Goal: Download file/media

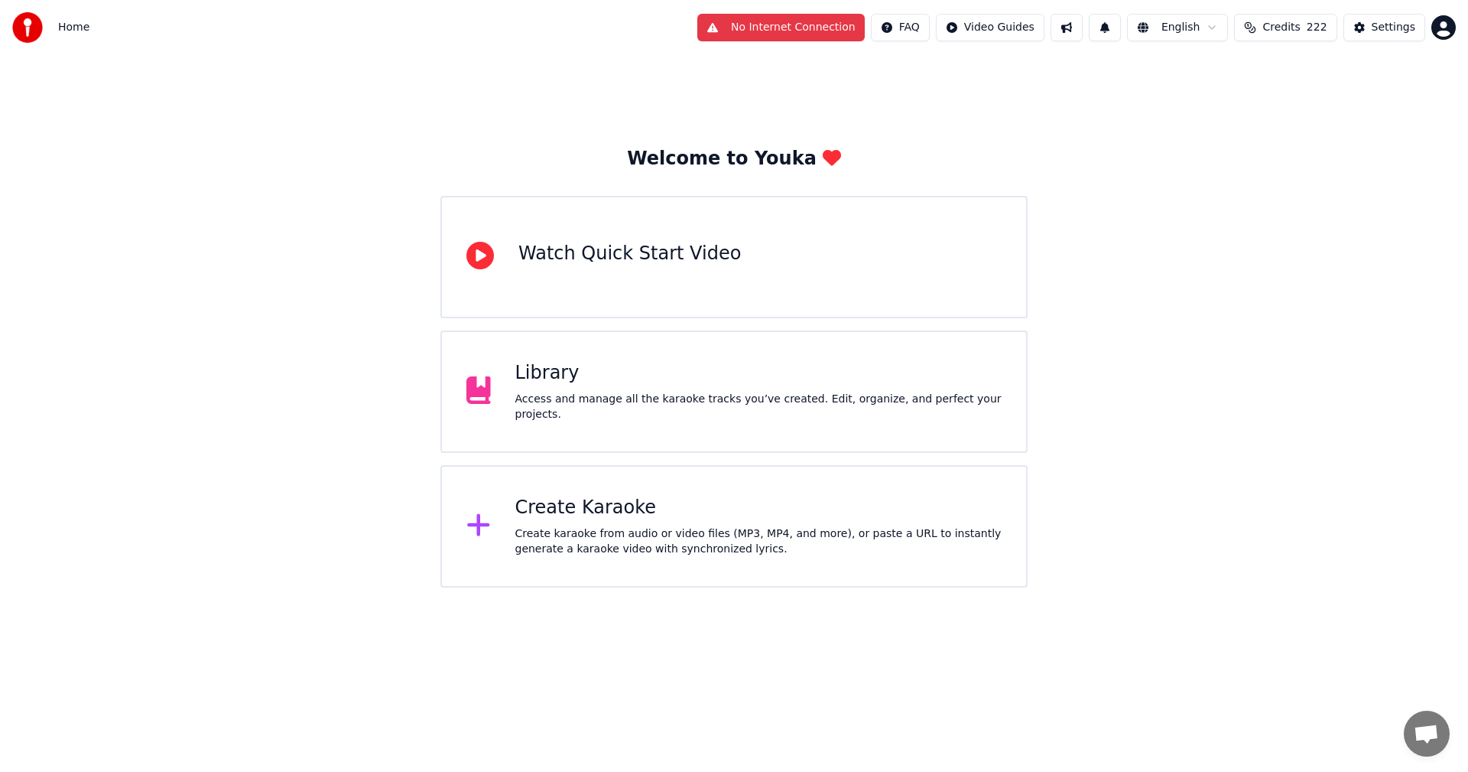
click at [801, 434] on div "Library Access and manage all the karaoke tracks you’ve created. Edit, organize…" at bounding box center [734, 391] width 587 height 122
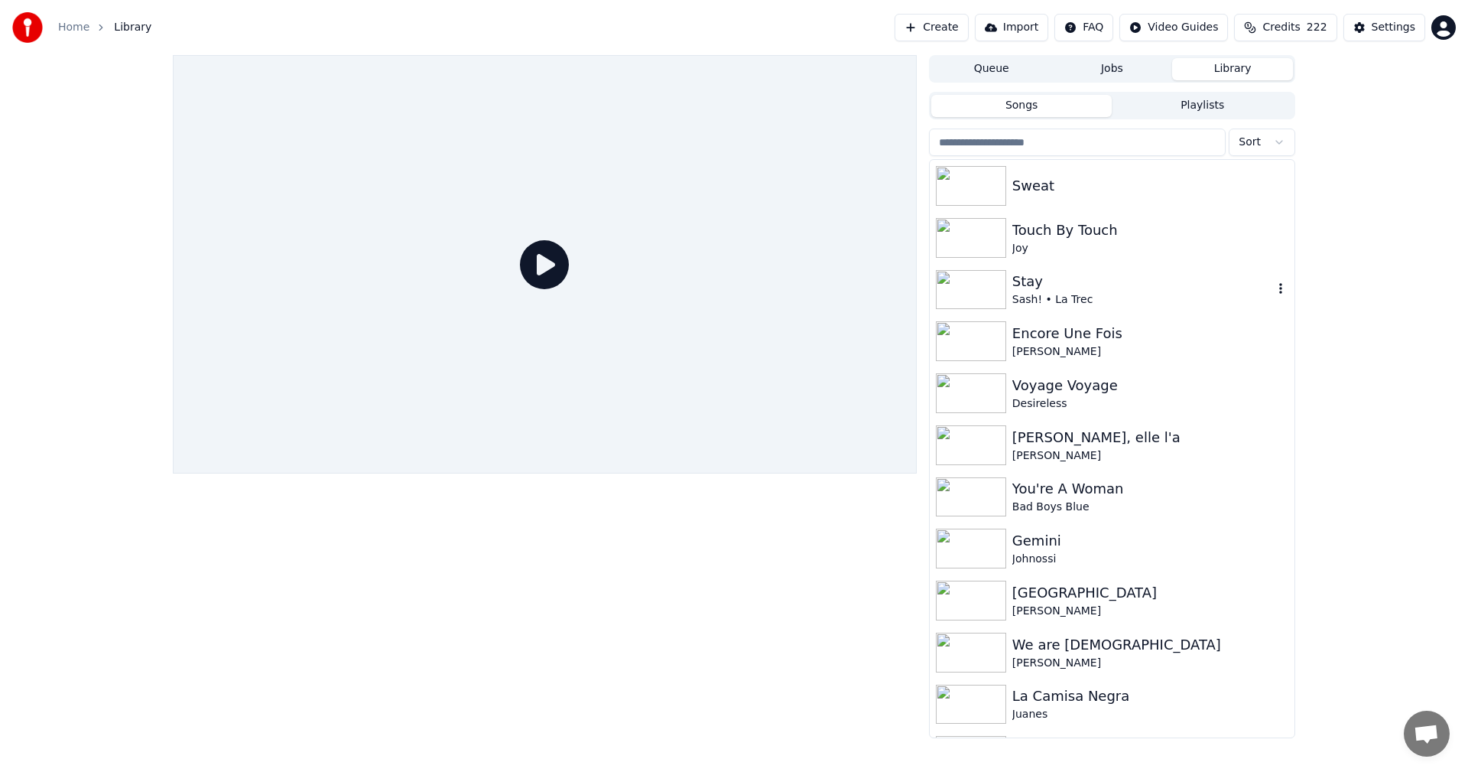
click at [990, 285] on img at bounding box center [971, 290] width 70 height 40
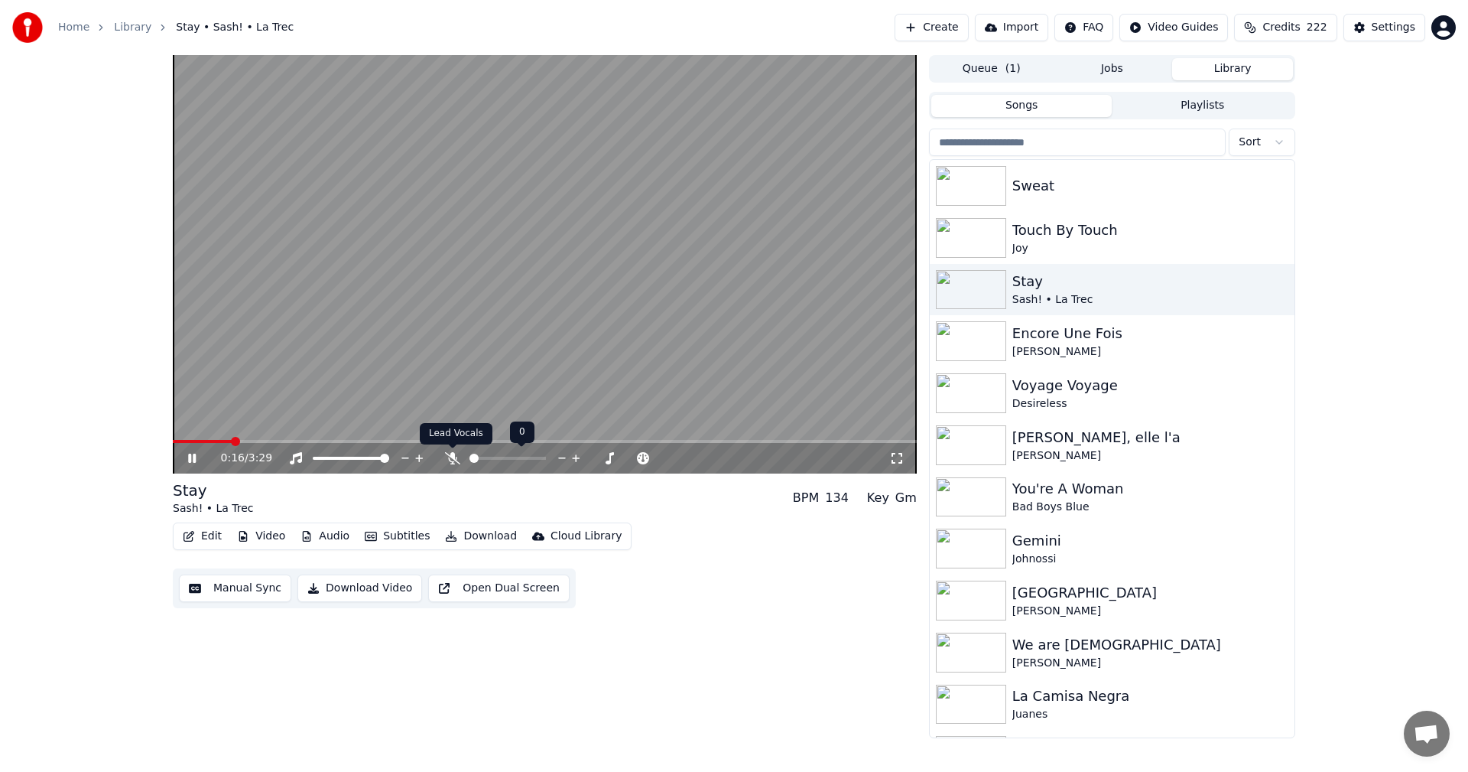
click at [454, 463] on icon at bounding box center [452, 458] width 15 height 12
click at [496, 457] on span at bounding box center [483, 458] width 26 height 3
click at [502, 460] on span at bounding box center [502, 458] width 9 height 9
click at [1027, 222] on div "Touch By Touch" at bounding box center [1143, 230] width 261 height 21
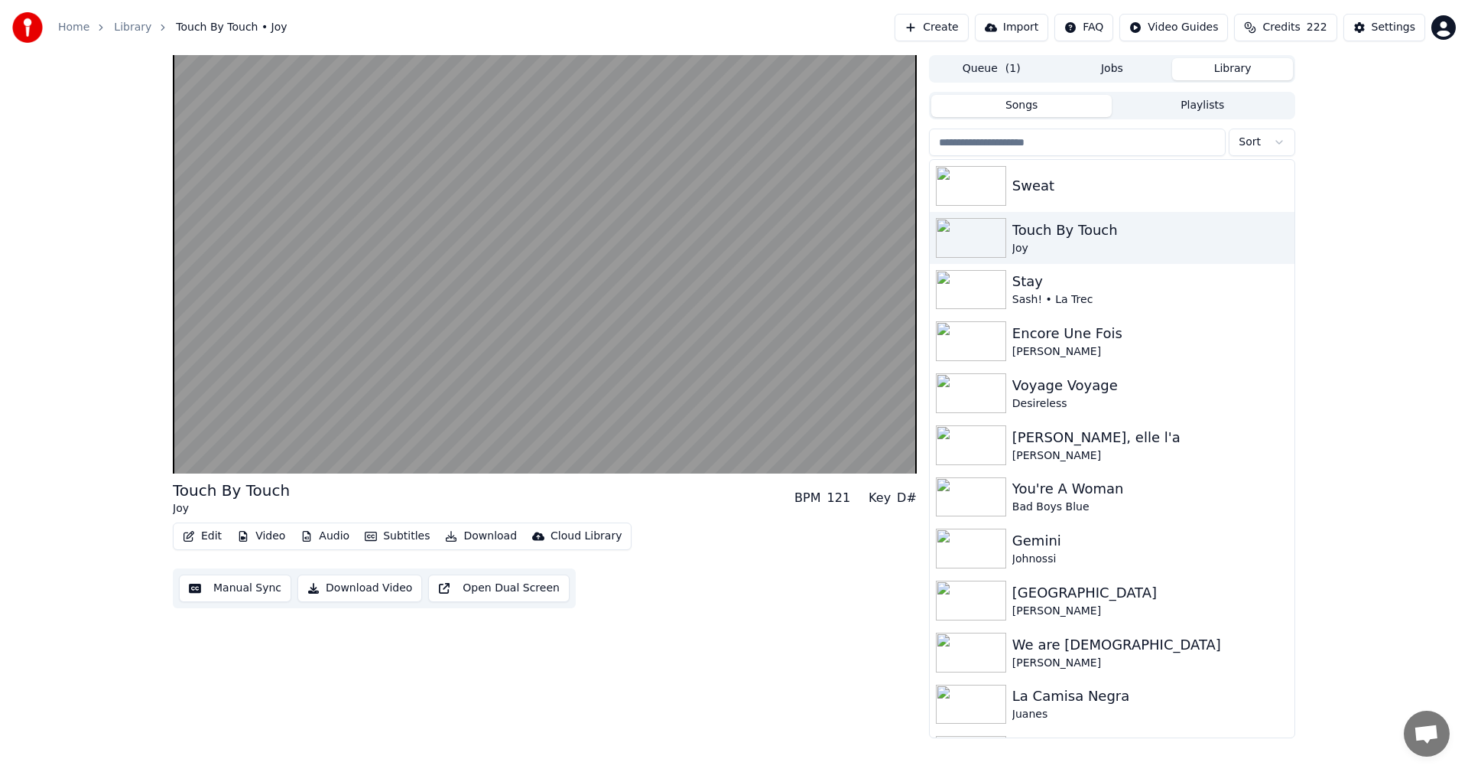
click at [459, 541] on button "Download" at bounding box center [481, 535] width 84 height 21
click at [99, 614] on div "Touch By Touch Joy BPM 121 Key D# Edit Video Audio Subtitles Download Cloud Lib…" at bounding box center [734, 396] width 1468 height 683
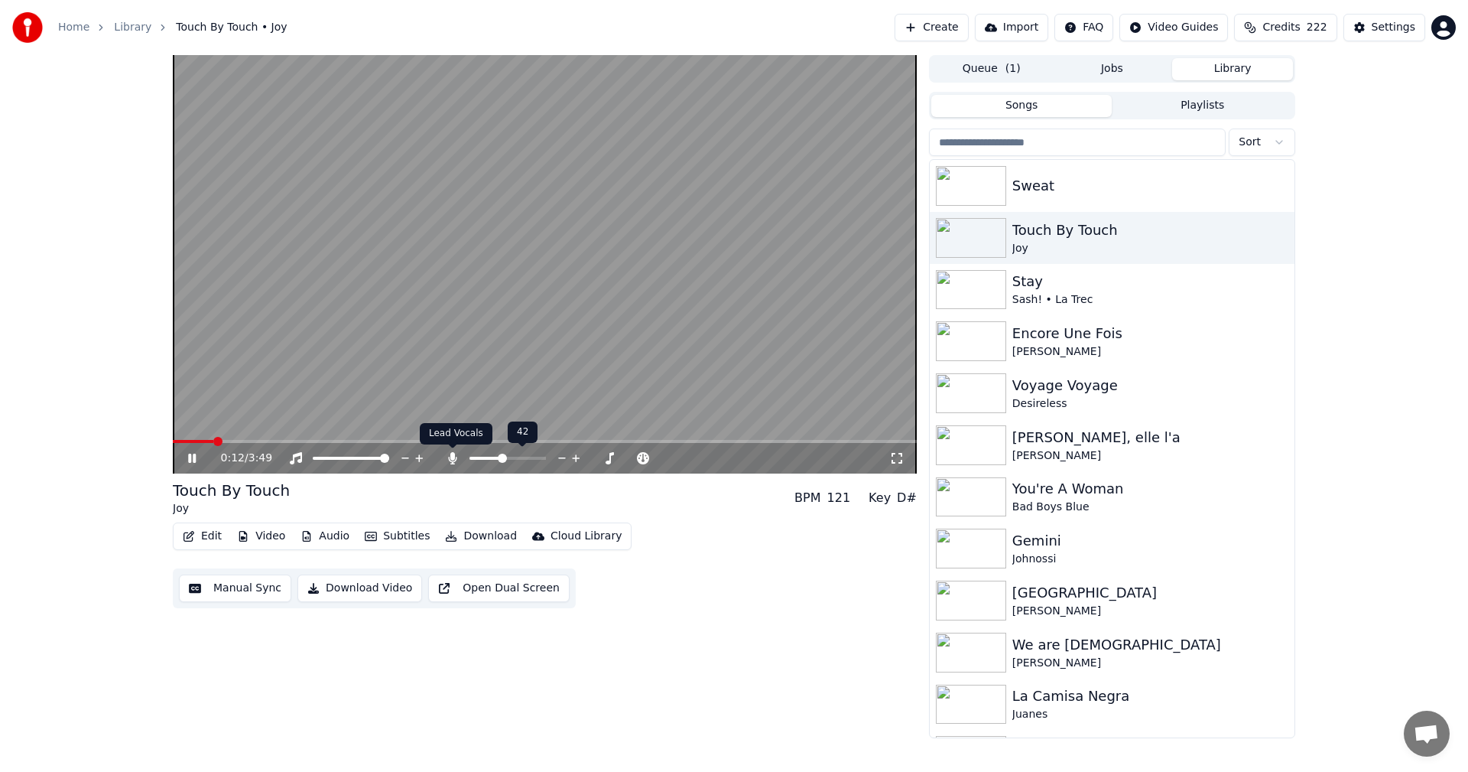
click at [454, 461] on icon at bounding box center [452, 458] width 8 height 12
click at [457, 460] on icon at bounding box center [452, 458] width 15 height 12
click at [495, 524] on div "Edit Video Audio Subtitles Download Cloud Library" at bounding box center [402, 536] width 459 height 28
click at [492, 545] on button "Download" at bounding box center [481, 535] width 84 height 21
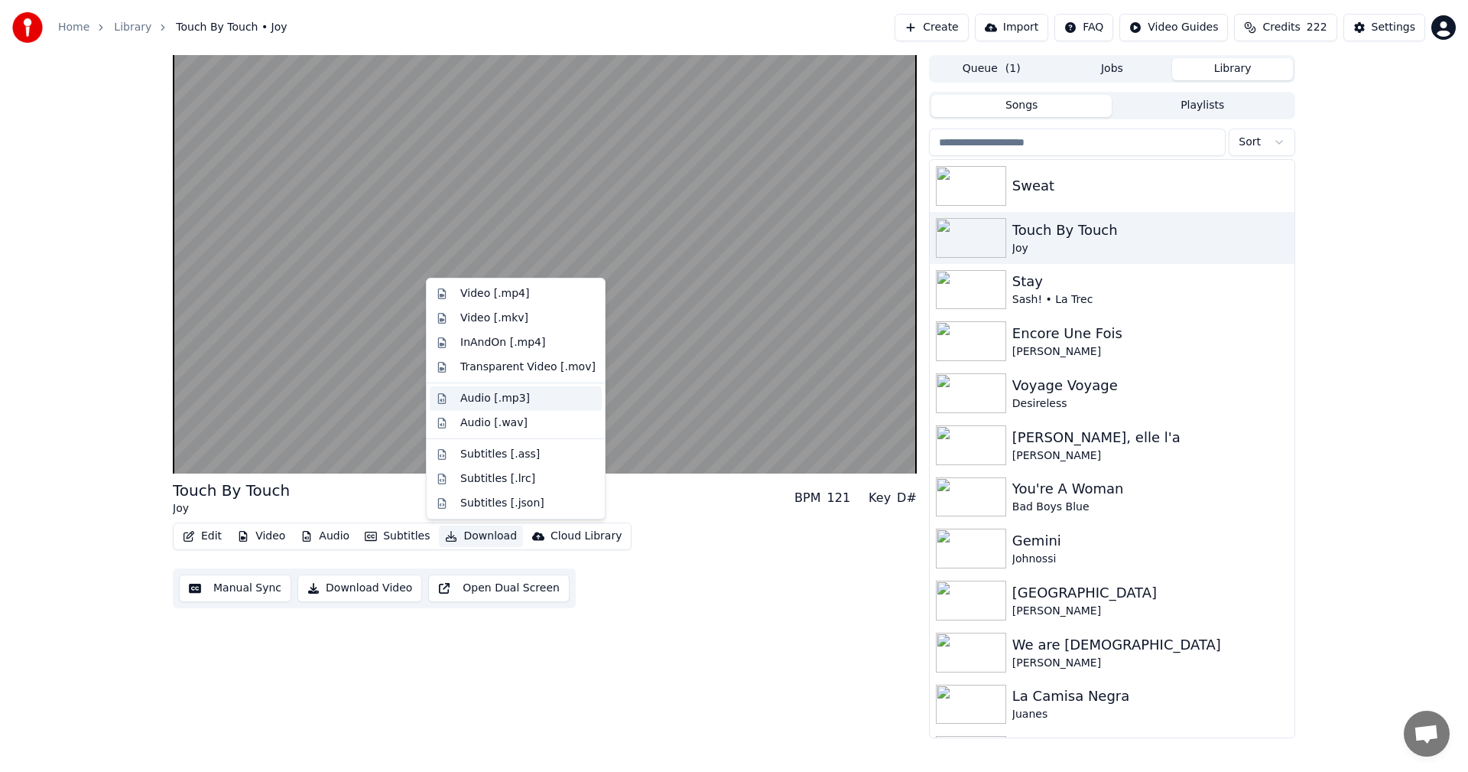
click at [519, 407] on div "Audio [.mp3]" at bounding box center [516, 398] width 172 height 24
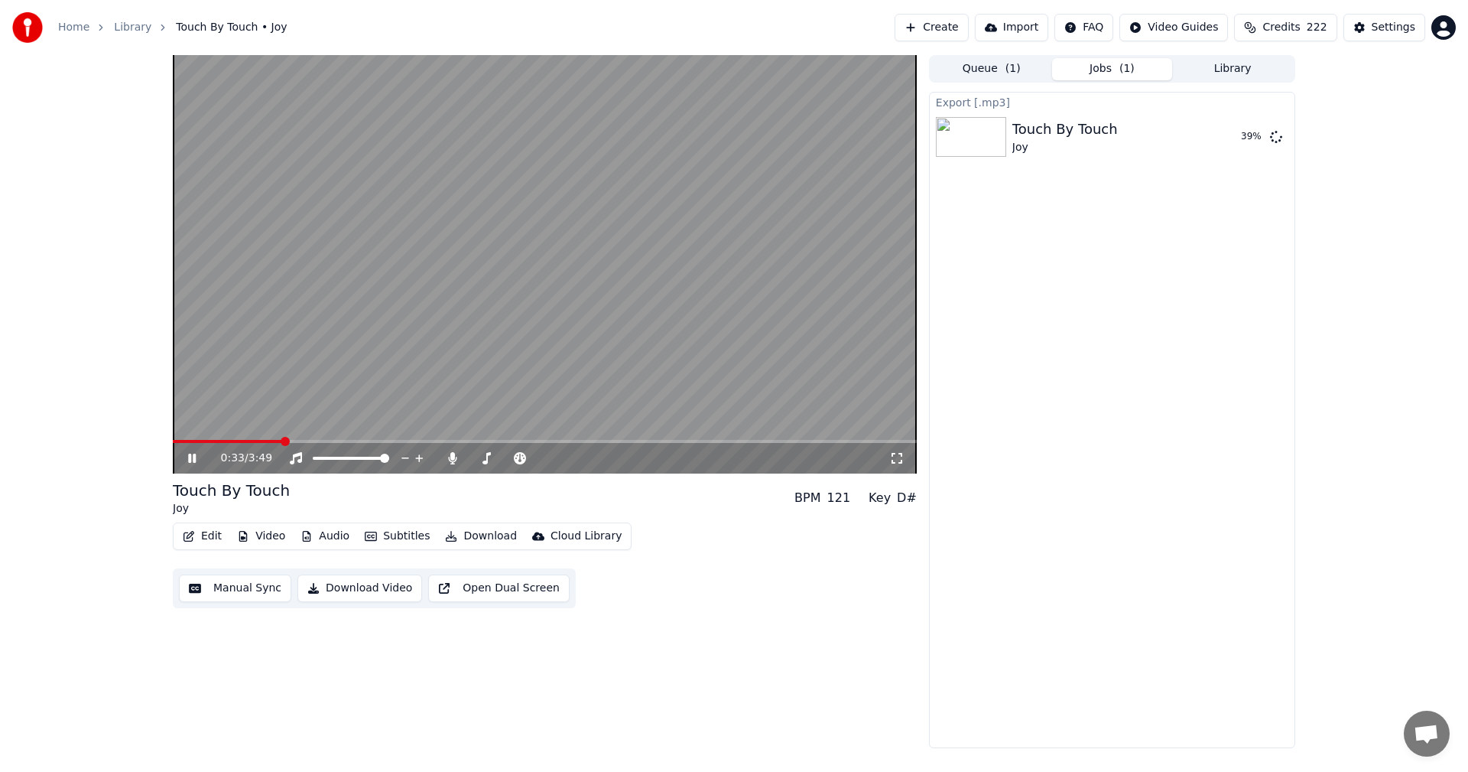
click at [197, 458] on icon at bounding box center [203, 458] width 36 height 12
click at [215, 530] on div "Edit Video Audio Subtitles Download Cloud Library" at bounding box center [402, 536] width 459 height 28
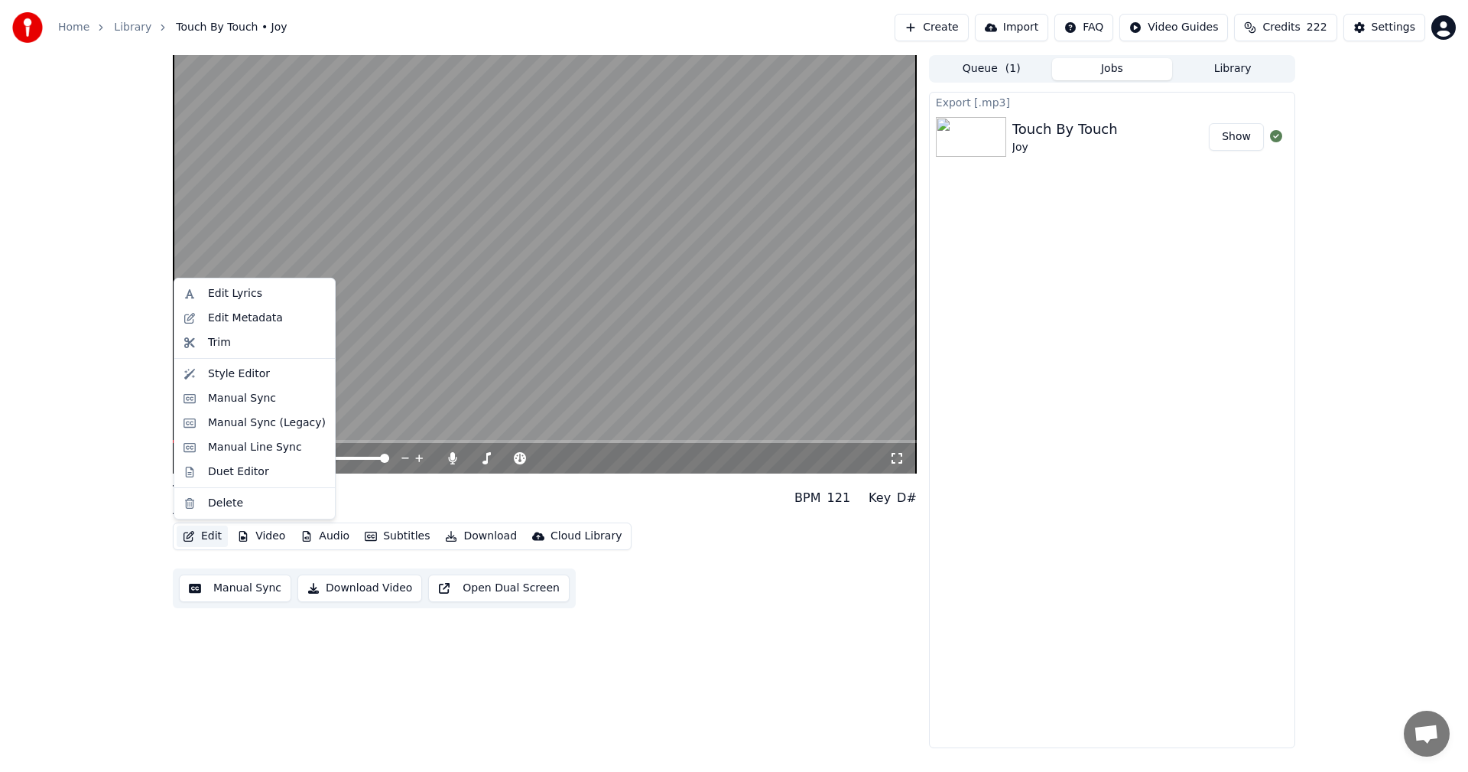
click at [215, 530] on button "Edit" at bounding box center [202, 535] width 51 height 21
click at [270, 323] on div "Edit Metadata" at bounding box center [245, 318] width 75 height 15
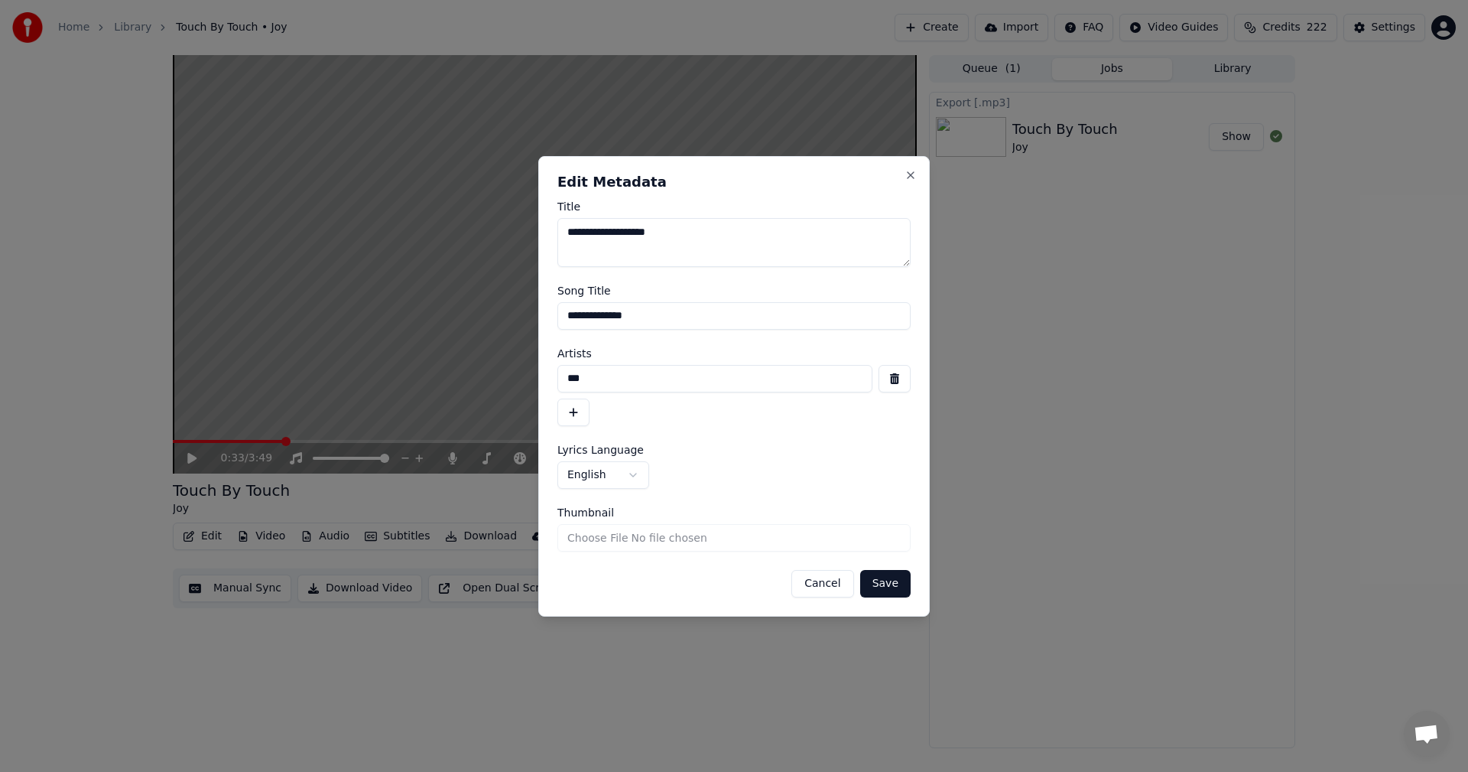
drag, startPoint x: 662, startPoint y: 320, endPoint x: 499, endPoint y: 314, distance: 163.1
click at [499, 314] on body "**********" at bounding box center [734, 386] width 1468 height 772
drag, startPoint x: 676, startPoint y: 385, endPoint x: 434, endPoint y: 345, distance: 245.7
click at [434, 345] on body "**********" at bounding box center [734, 386] width 1468 height 772
click at [834, 587] on button "Cancel" at bounding box center [823, 584] width 62 height 28
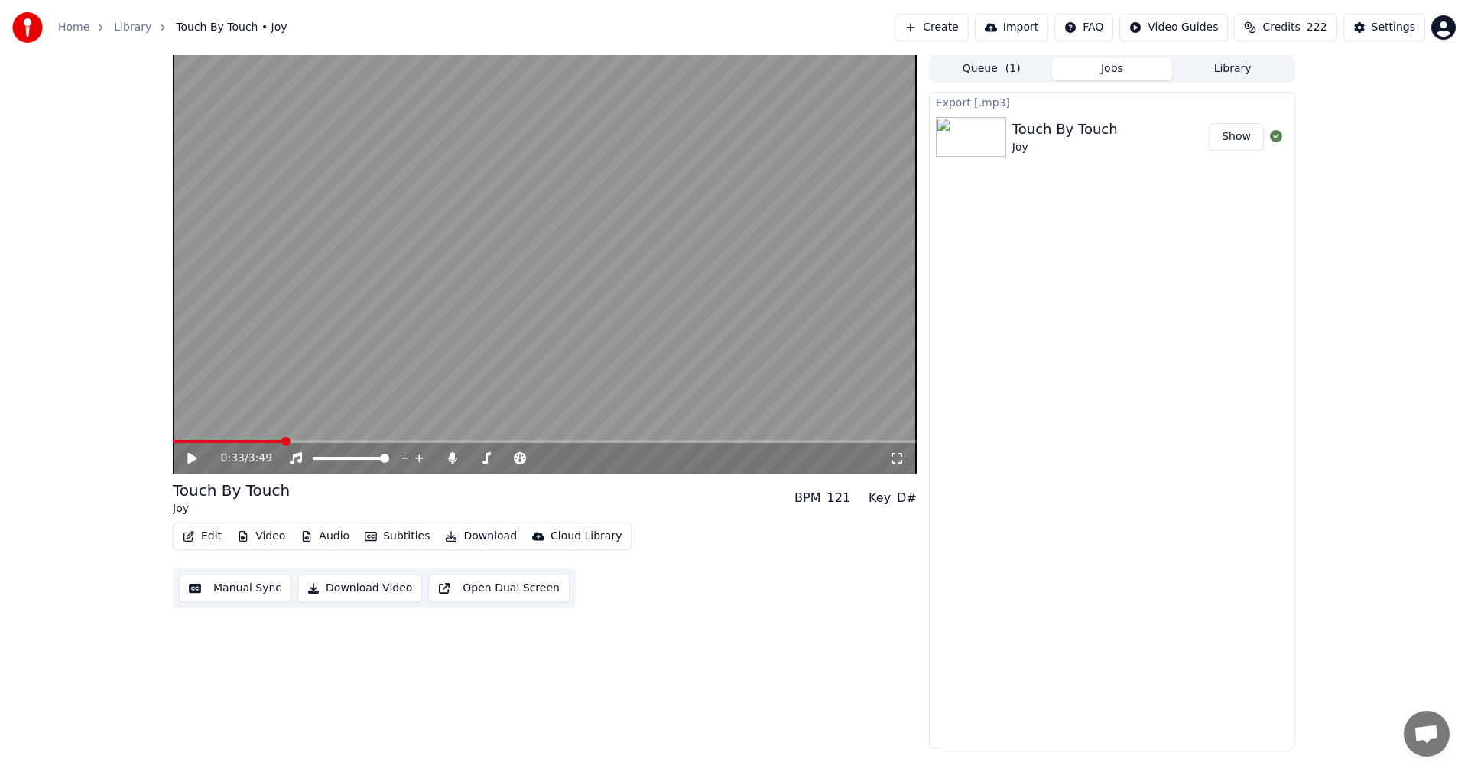
click at [187, 534] on icon "button" at bounding box center [189, 536] width 12 height 11
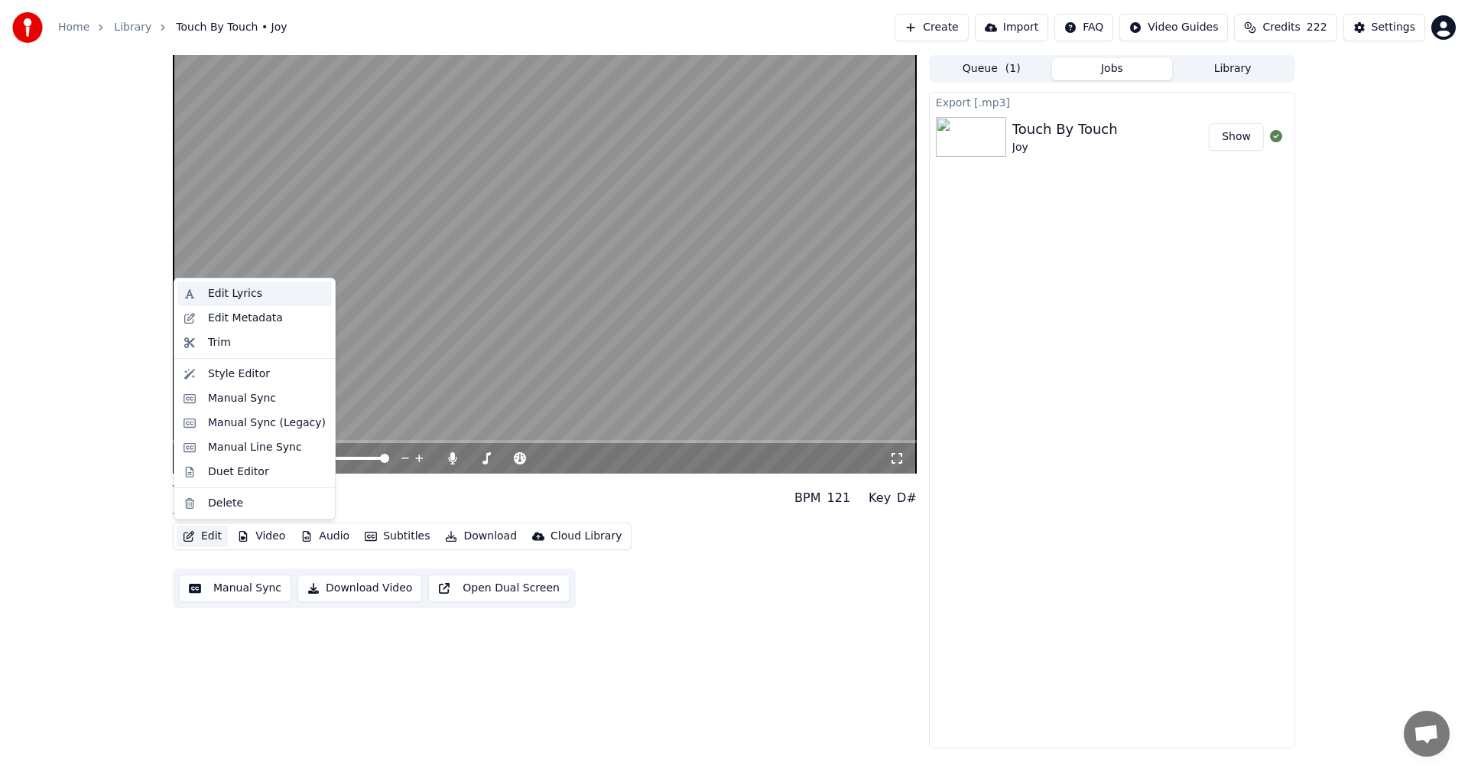
click at [250, 300] on div "Edit Lyrics" at bounding box center [235, 293] width 54 height 15
